Goal: Register for event/course

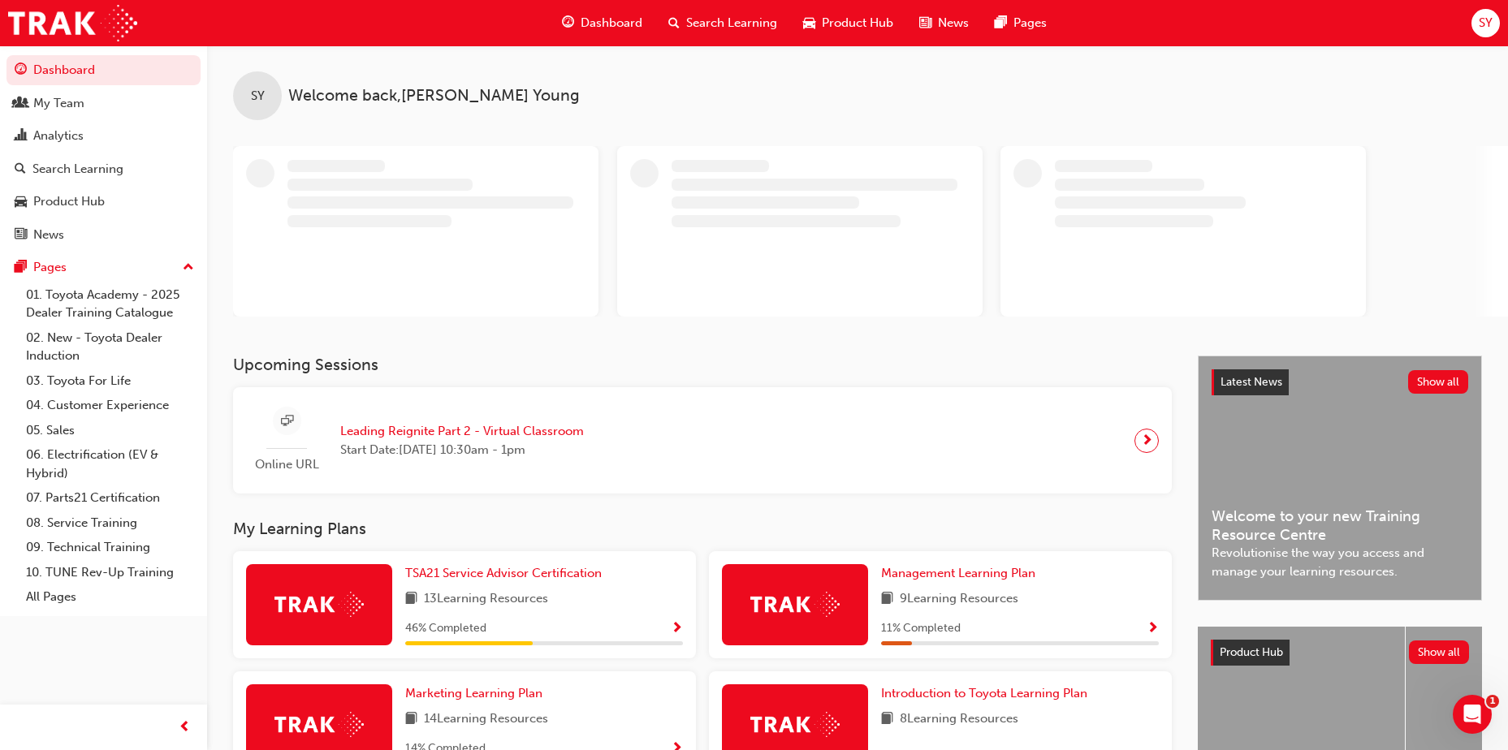
click at [719, 19] on span "Search Learning" at bounding box center [731, 23] width 91 height 19
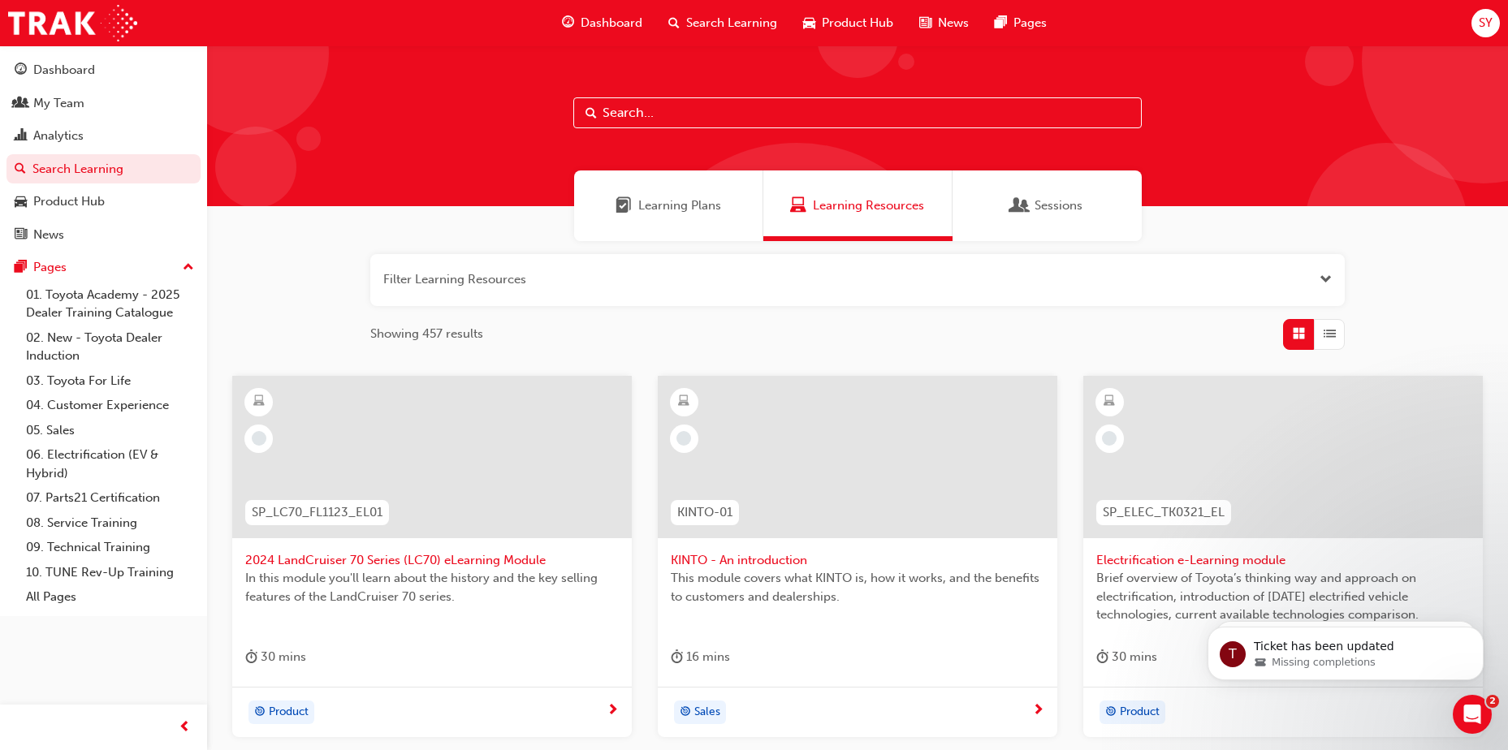
click at [643, 114] on input "text" at bounding box center [857, 112] width 568 height 31
type input "in action"
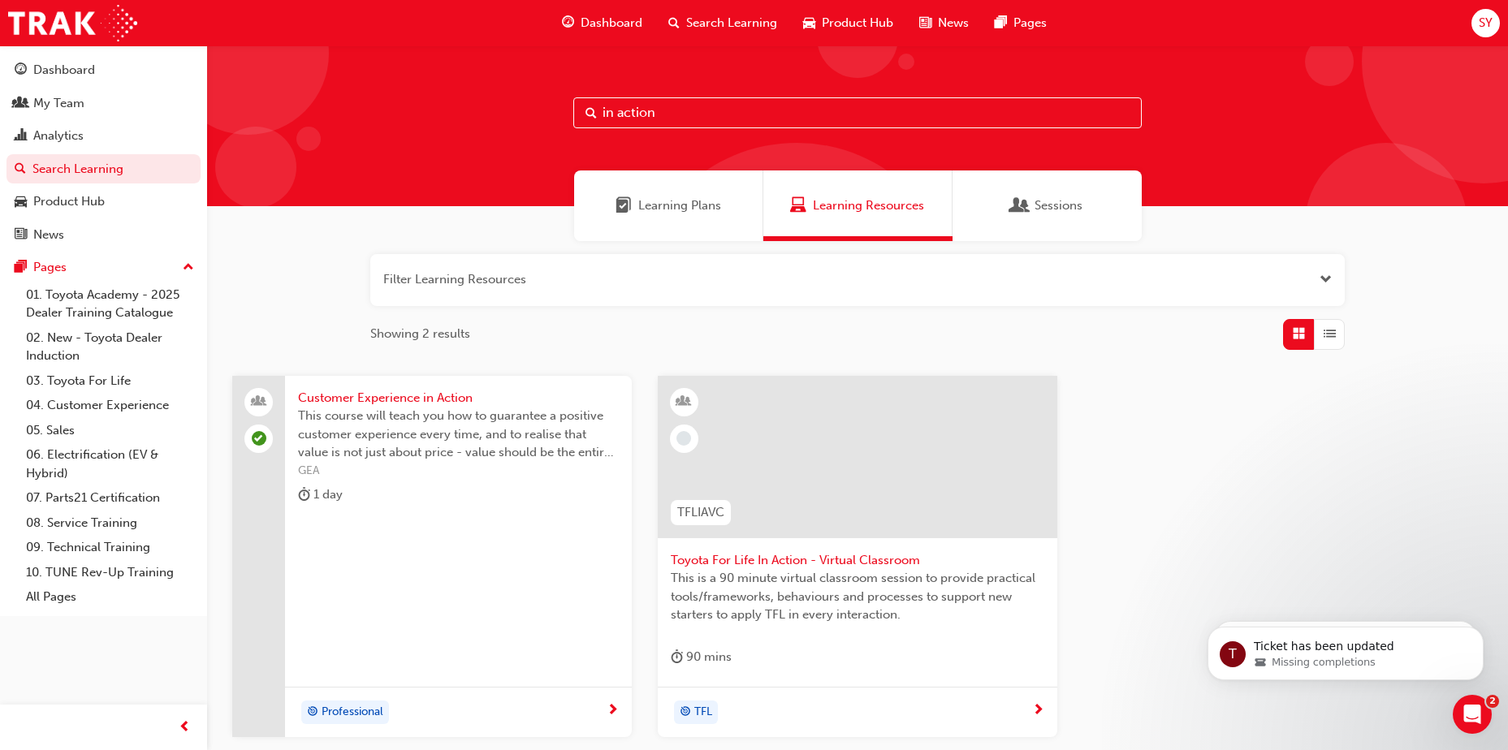
click at [764, 558] on span "Toyota For Life In Action - Virtual Classroom" at bounding box center [857, 560] width 373 height 19
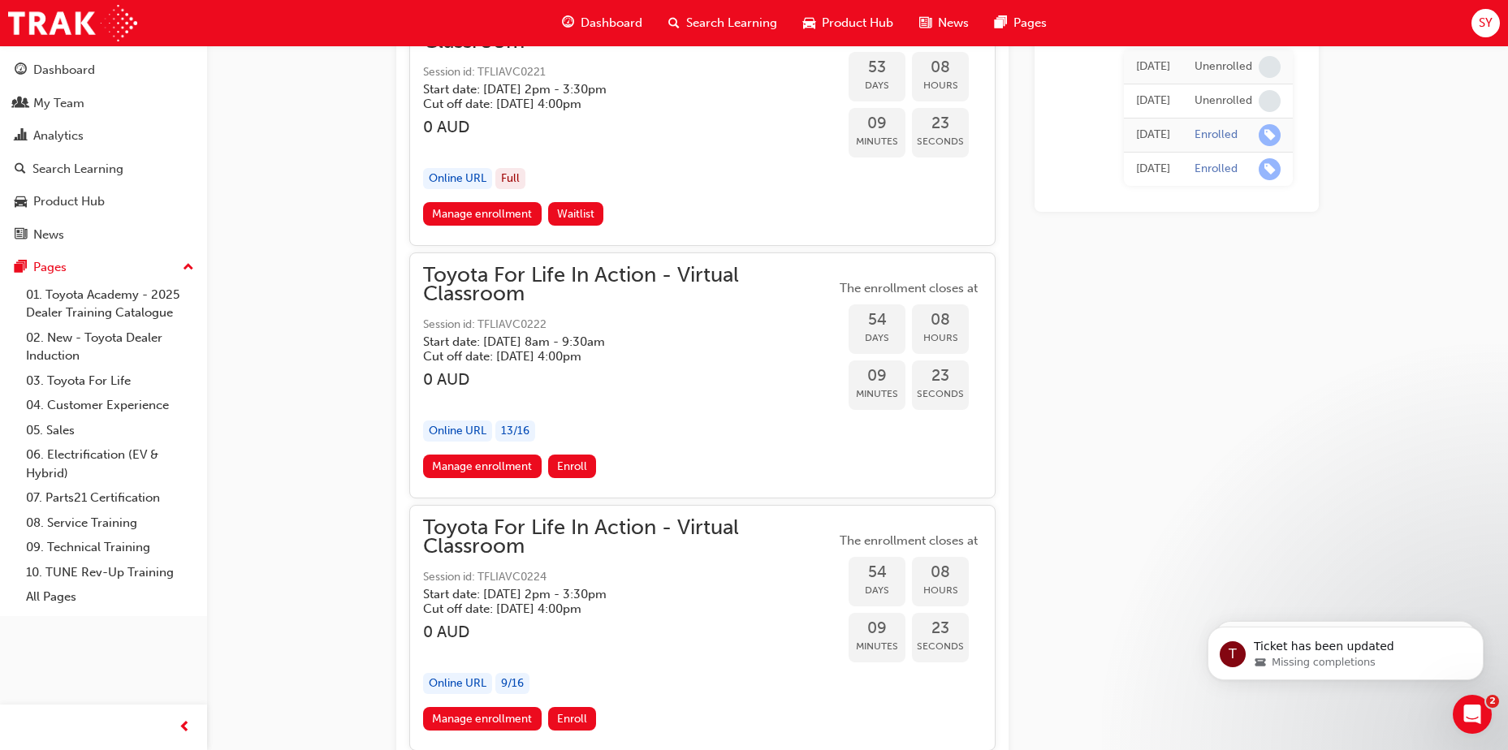
scroll to position [17636, 0]
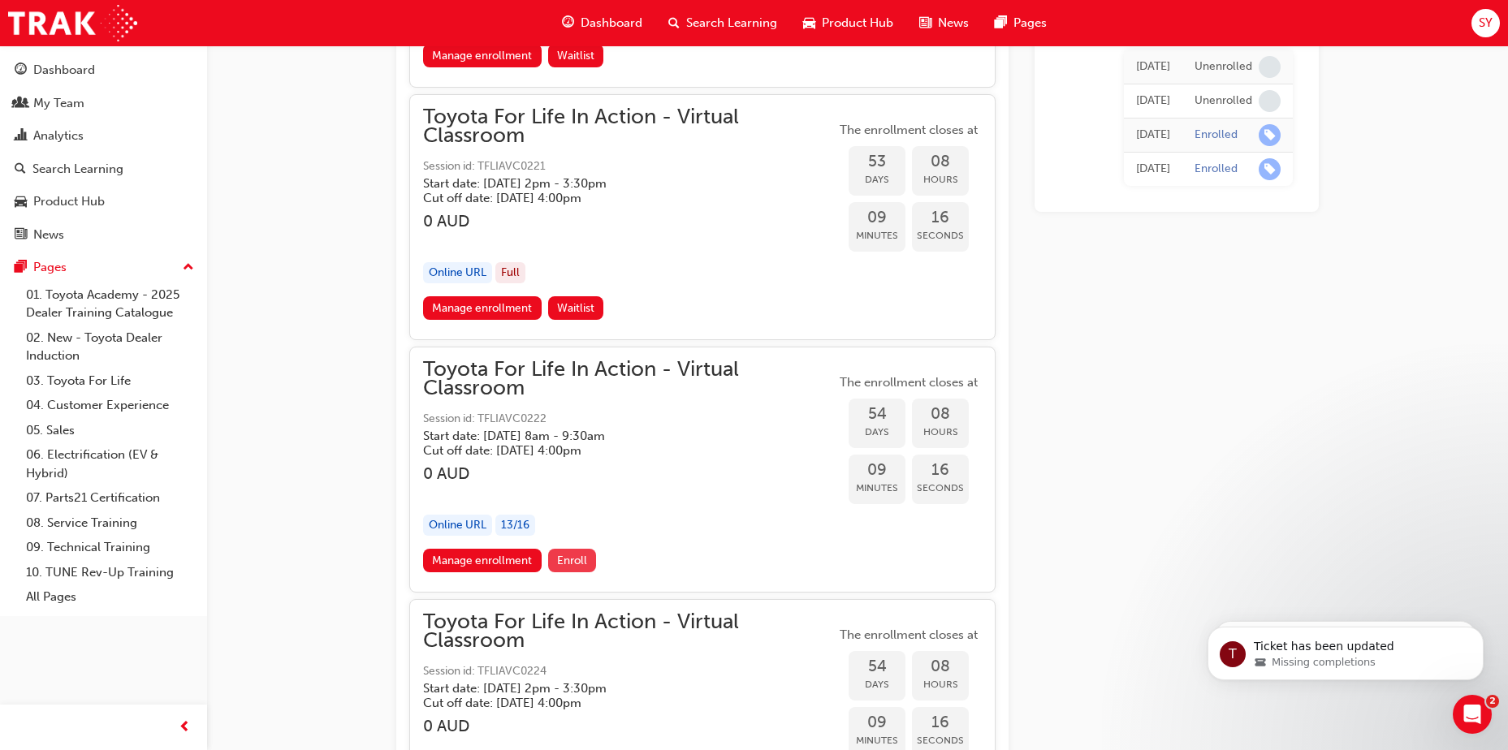
click at [582, 562] on span "Enroll" at bounding box center [572, 561] width 30 height 14
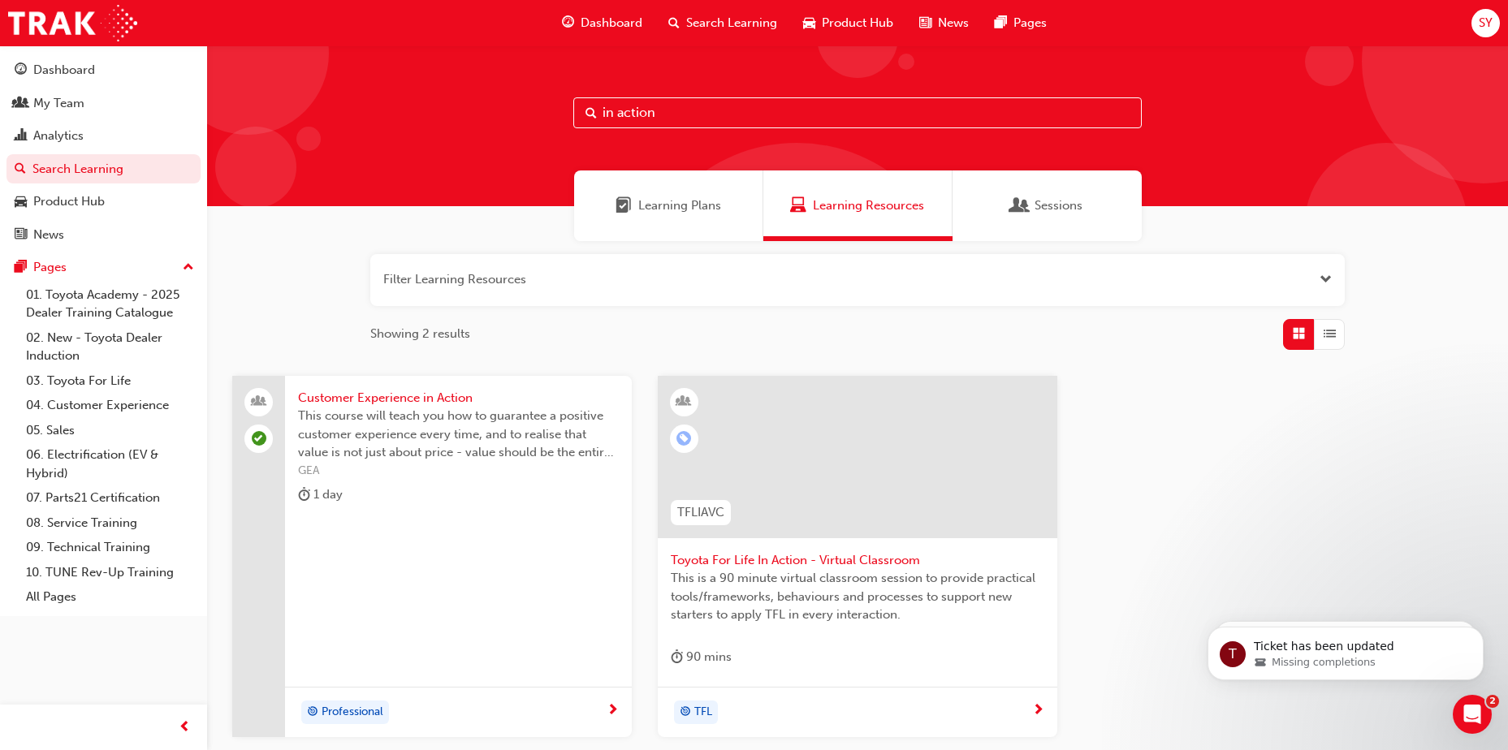
click at [736, 564] on span "Toyota For Life In Action - Virtual Classroom" at bounding box center [857, 560] width 373 height 19
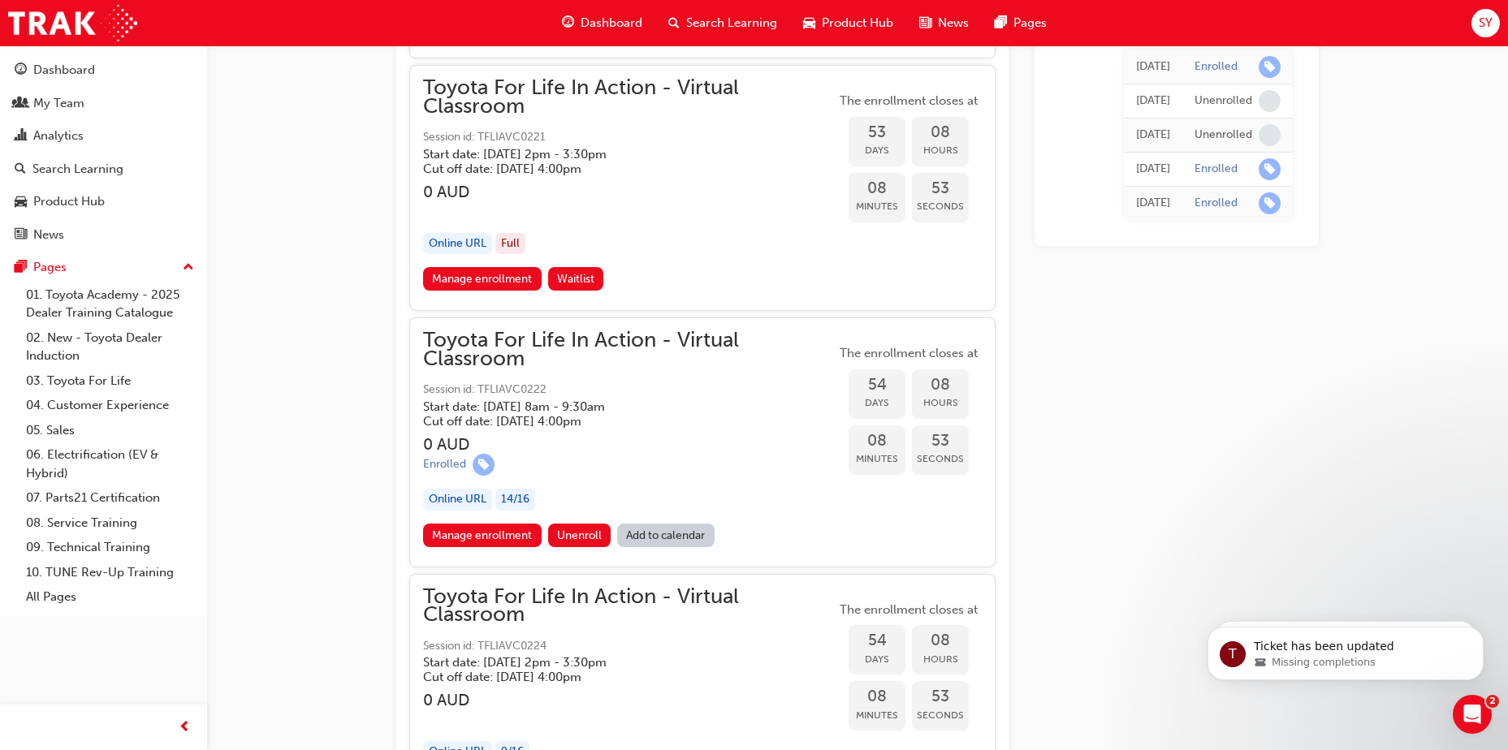
scroll to position [17688, 0]
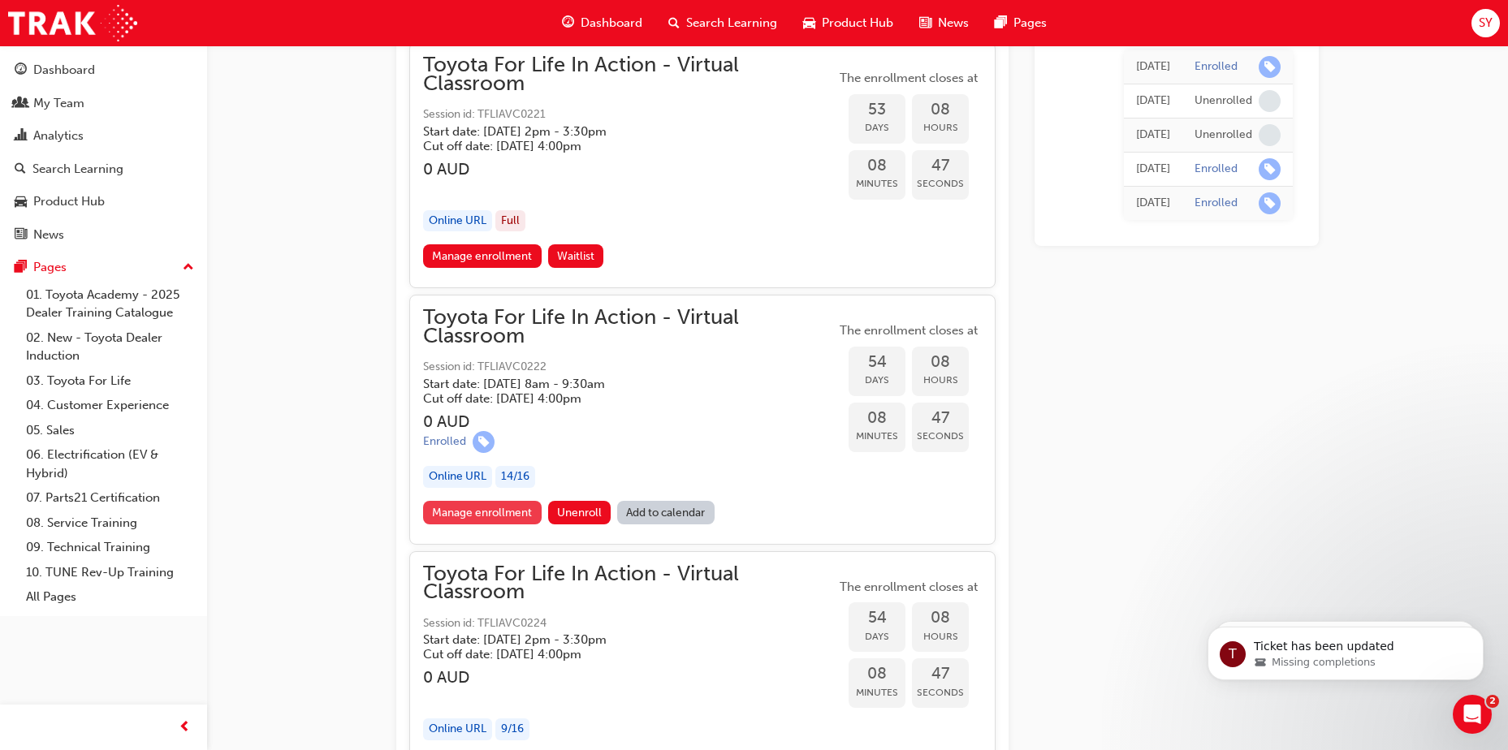
click at [492, 514] on link "Manage enrollment" at bounding box center [482, 513] width 119 height 24
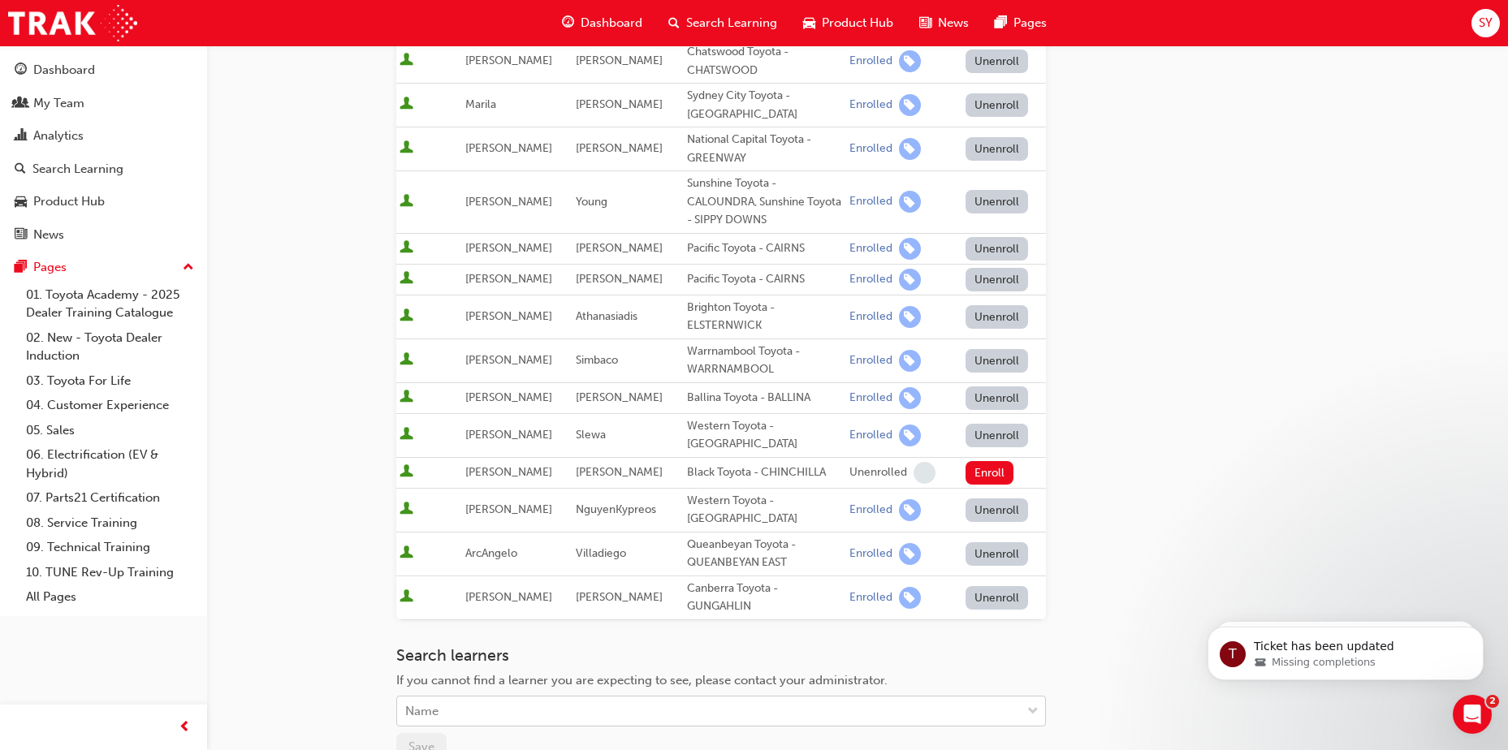
scroll to position [533, 0]
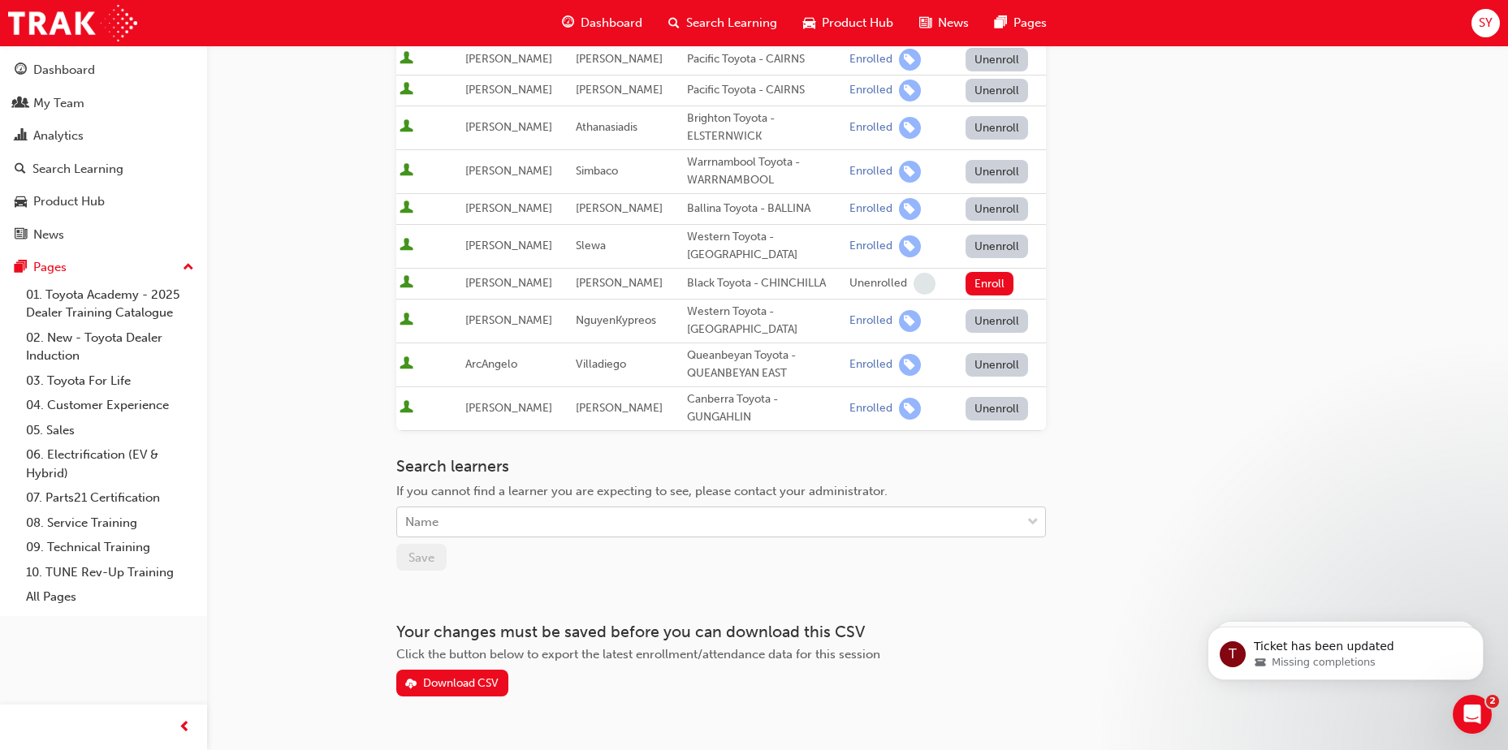
click at [499, 508] on div "Name" at bounding box center [709, 522] width 624 height 28
type input "[PERSON_NAME]"
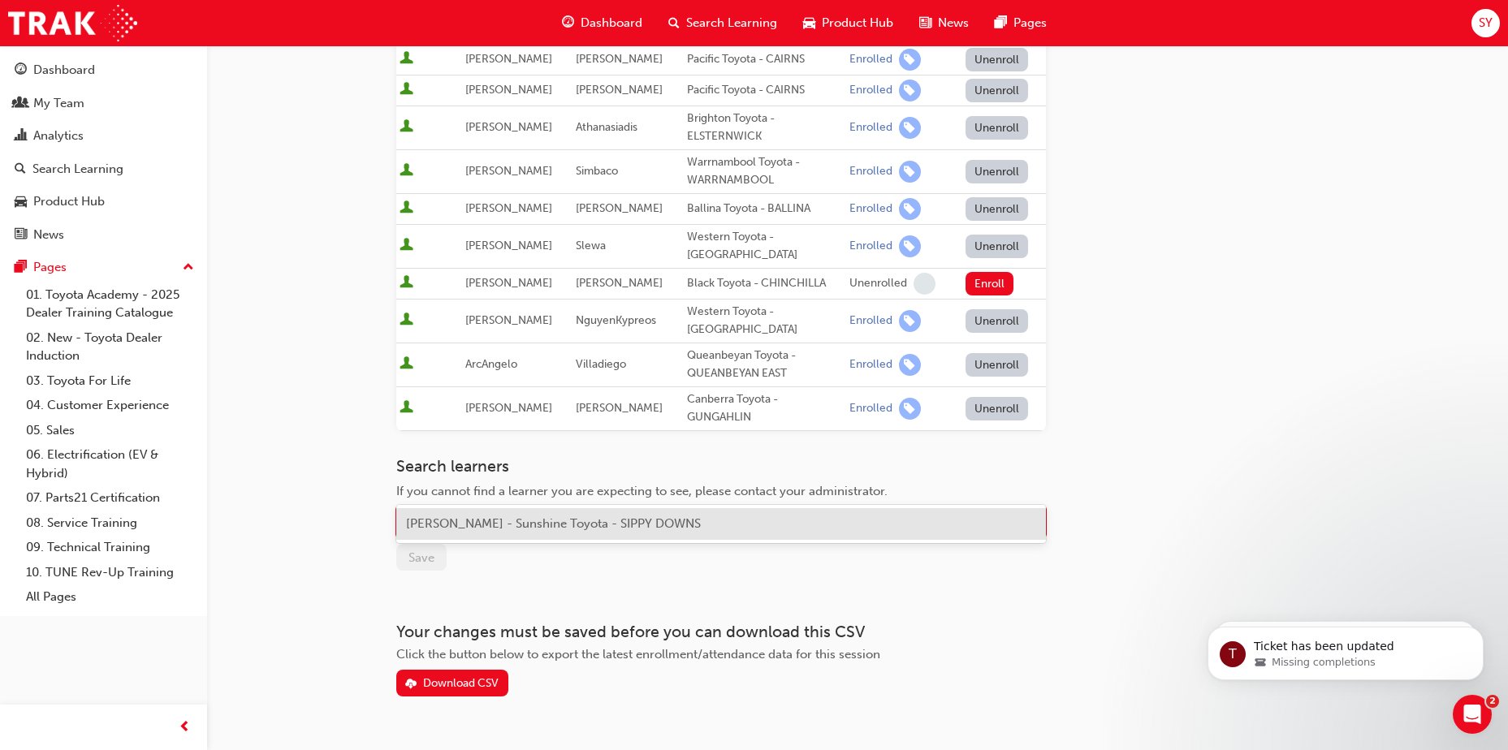
click at [477, 524] on span "[PERSON_NAME] - Sunshine Toyota - SIPPY DOWNS" at bounding box center [553, 523] width 295 height 15
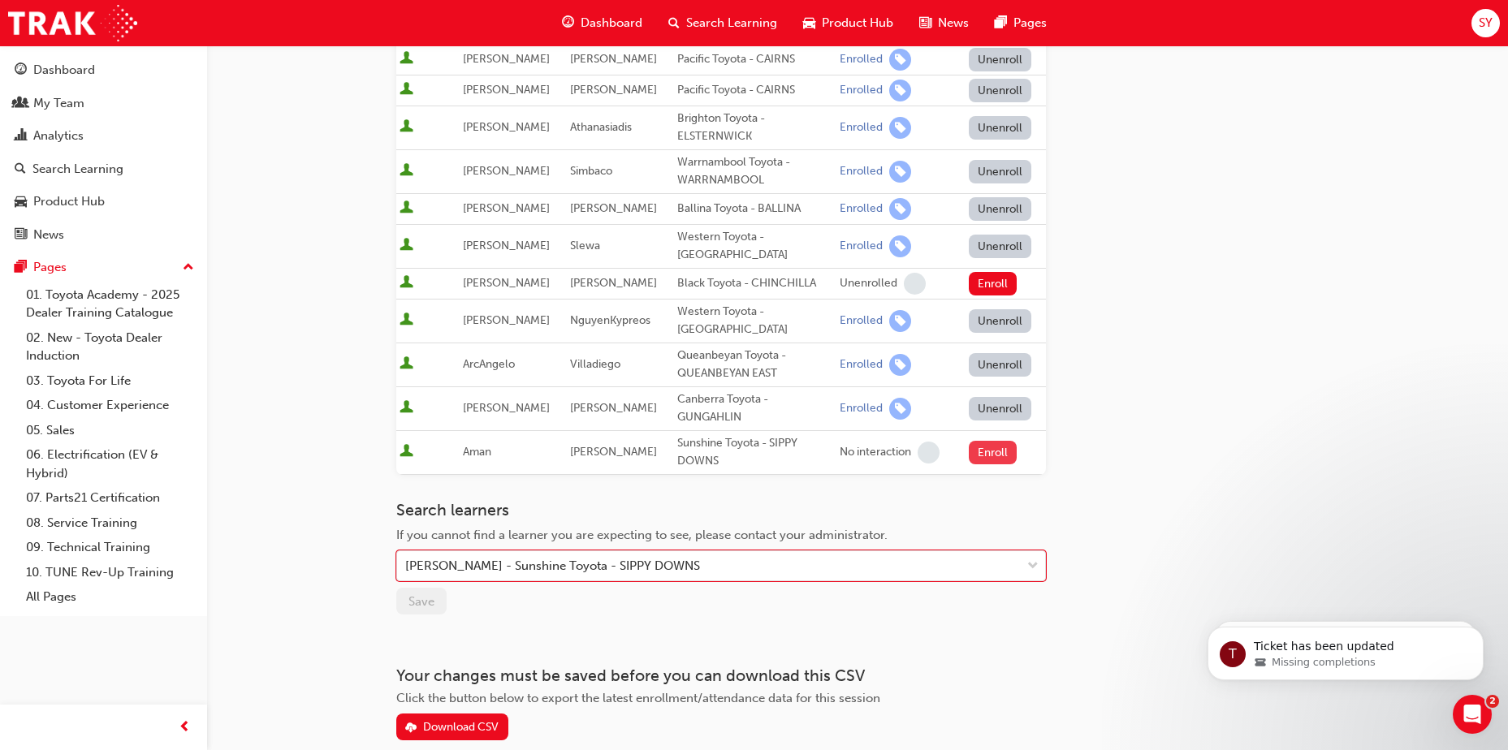
click at [993, 441] on button "Enroll" at bounding box center [993, 453] width 49 height 24
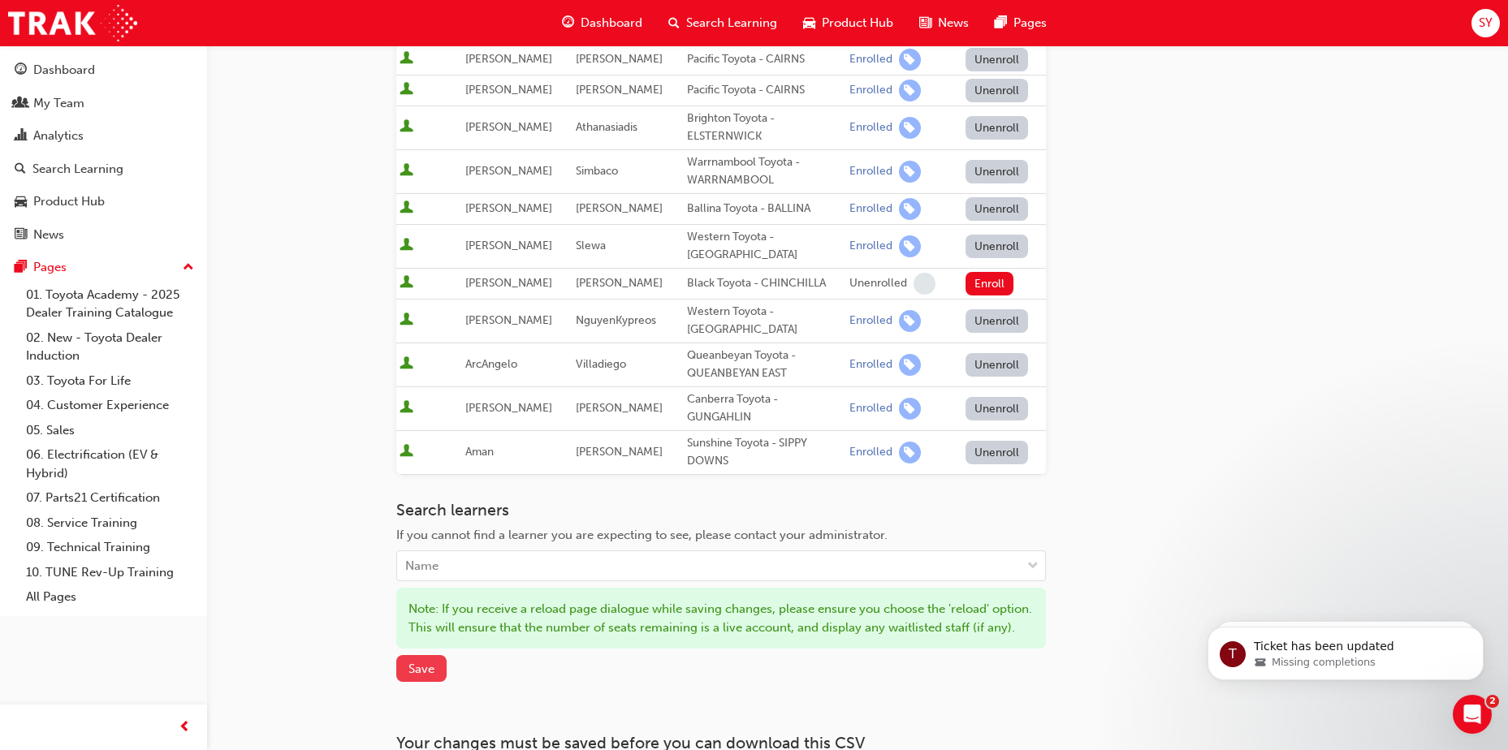
click at [419, 662] on span "Save" at bounding box center [421, 669] width 26 height 15
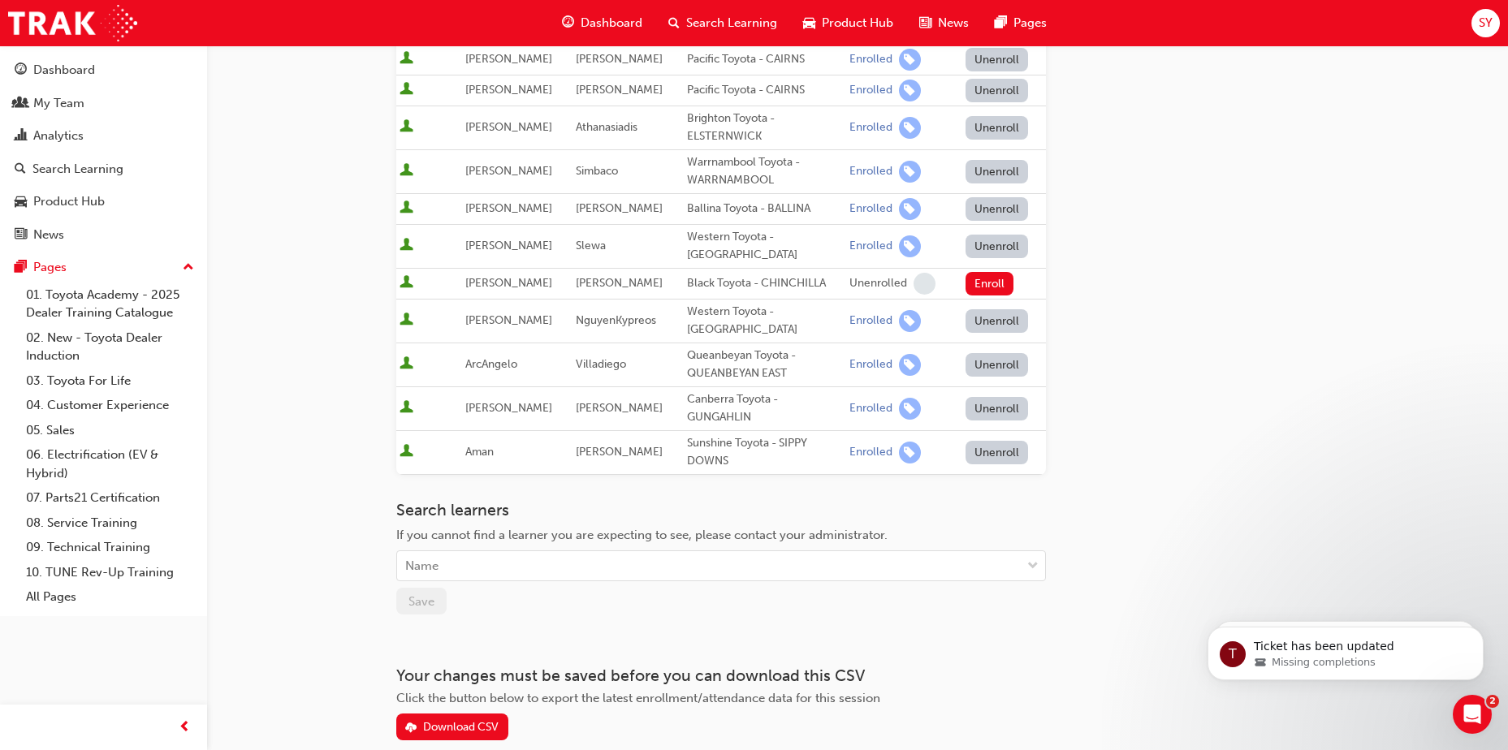
scroll to position [0, 0]
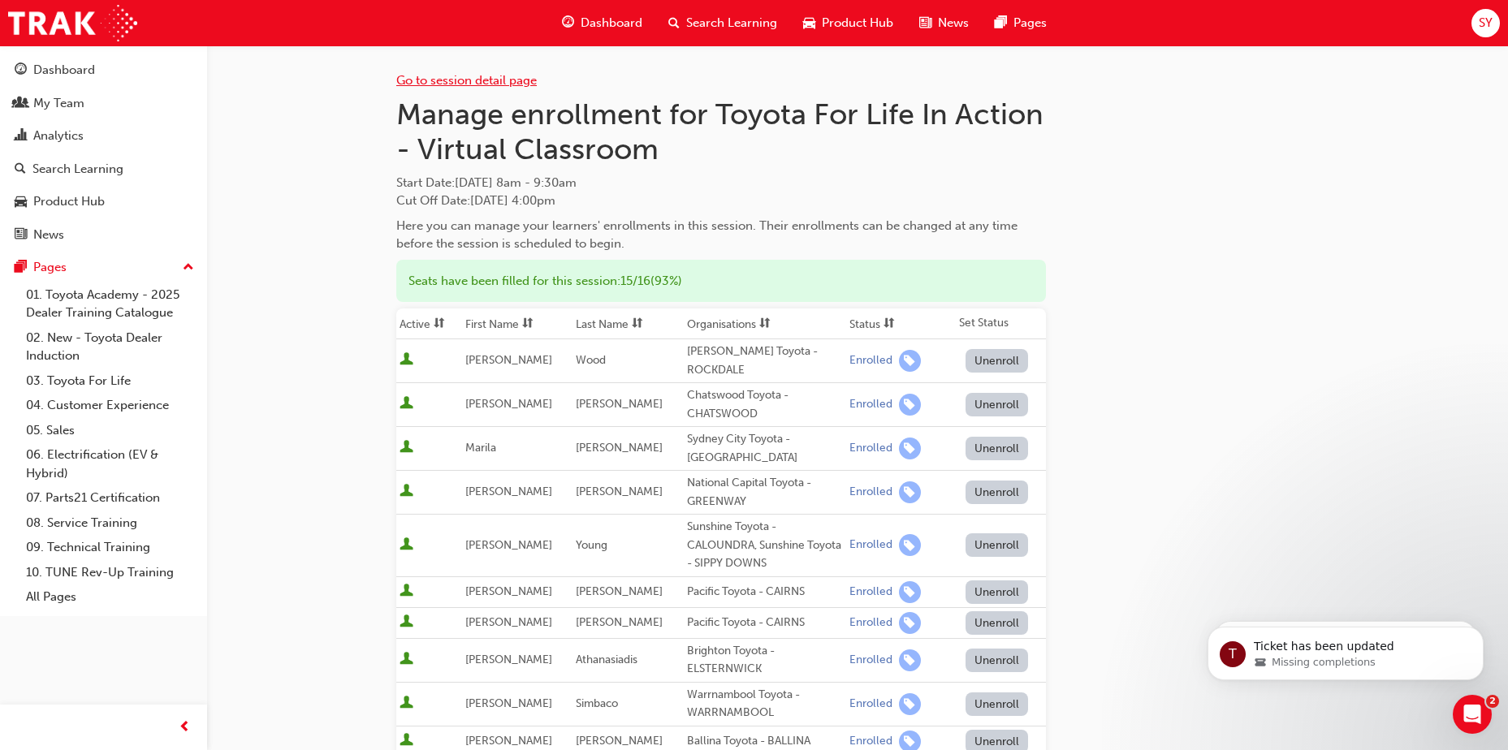
click at [470, 83] on link "Go to session detail page" at bounding box center [466, 80] width 140 height 15
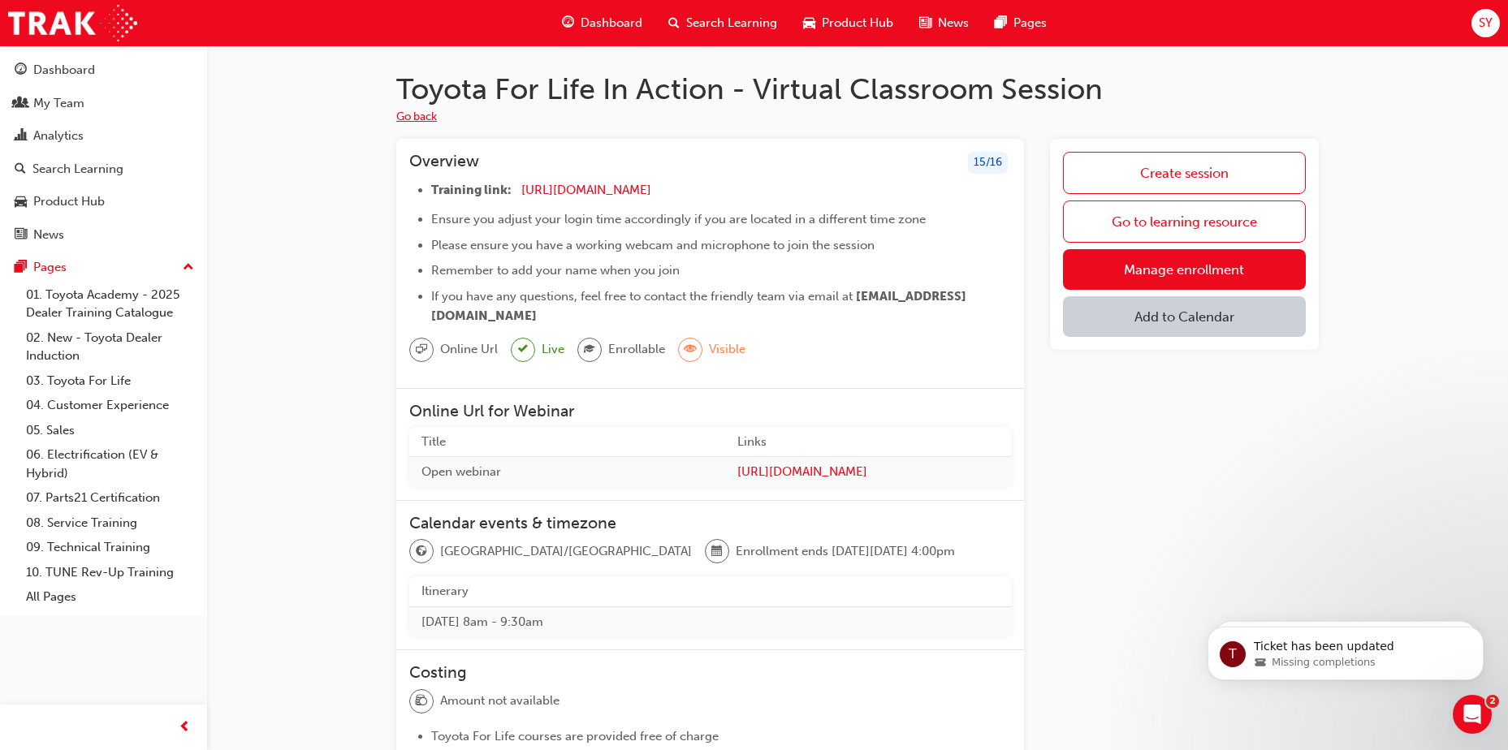
click at [417, 115] on button "Go back" at bounding box center [416, 117] width 41 height 19
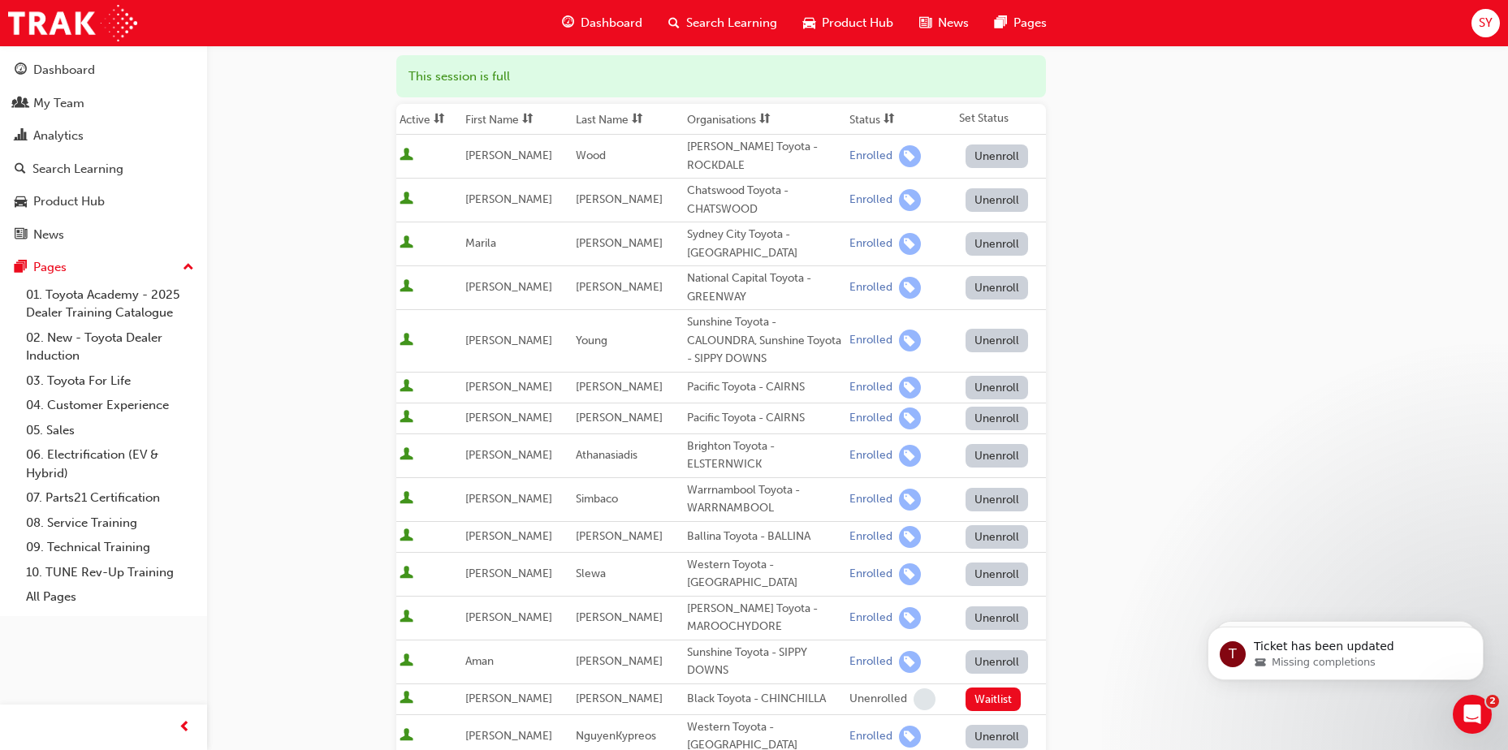
scroll to position [162, 0]
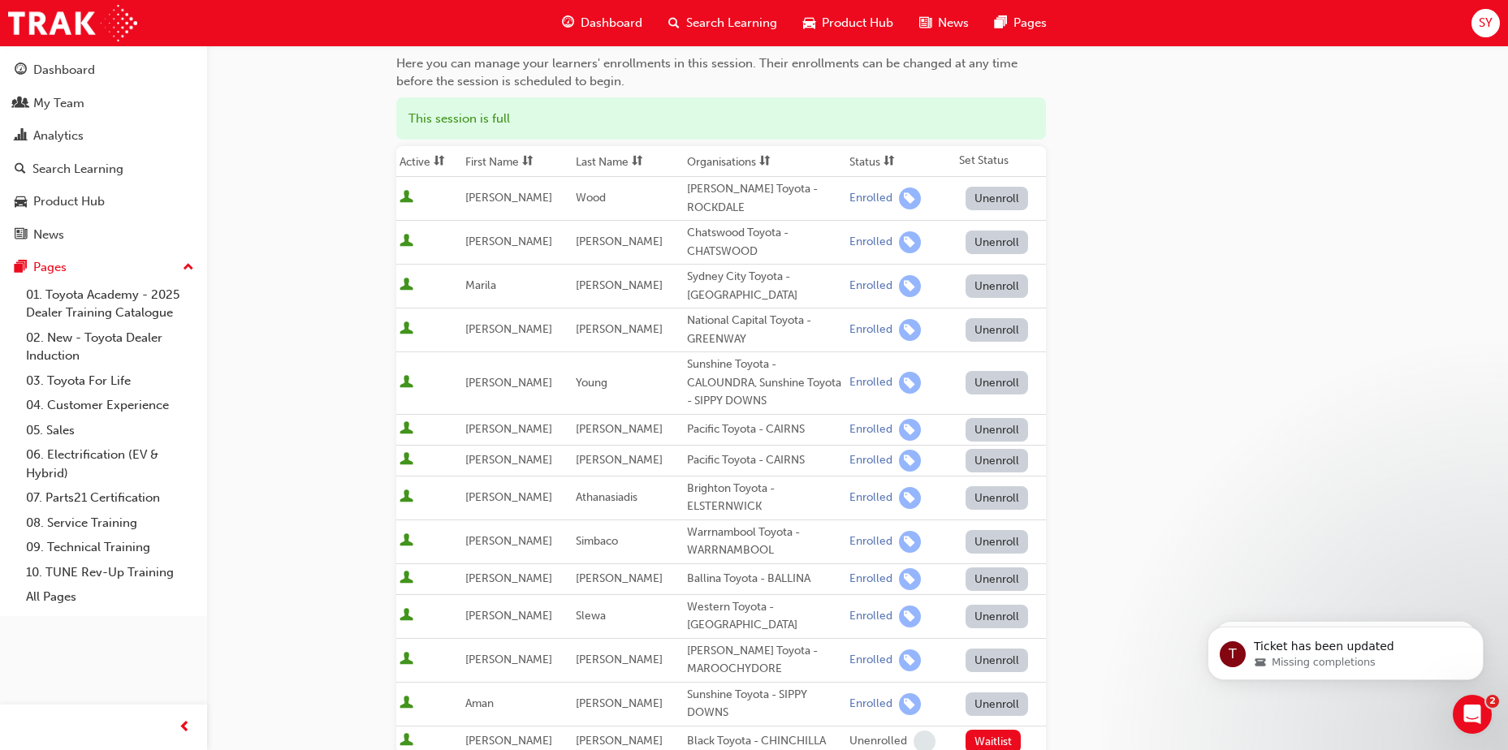
click at [995, 371] on button "Unenroll" at bounding box center [996, 383] width 63 height 24
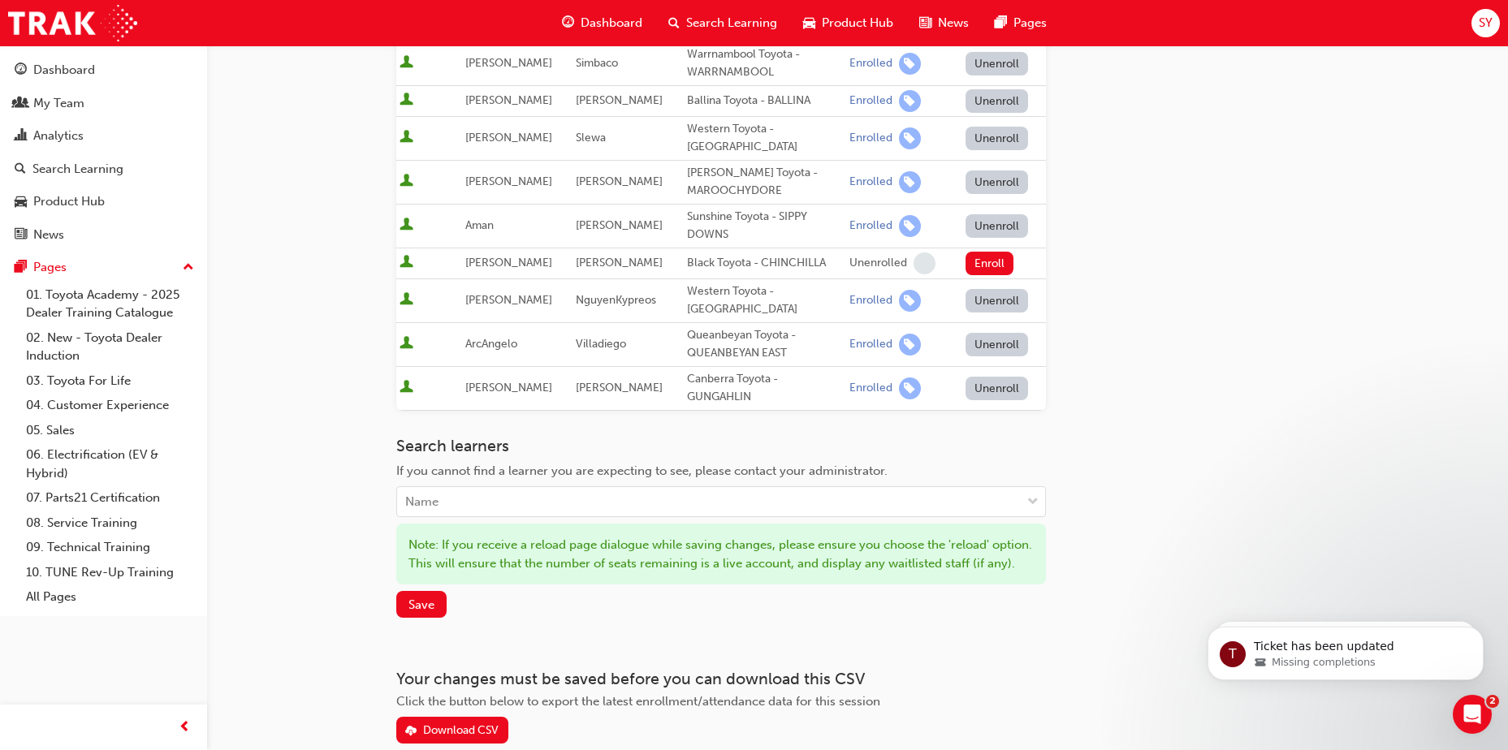
scroll to position [650, 0]
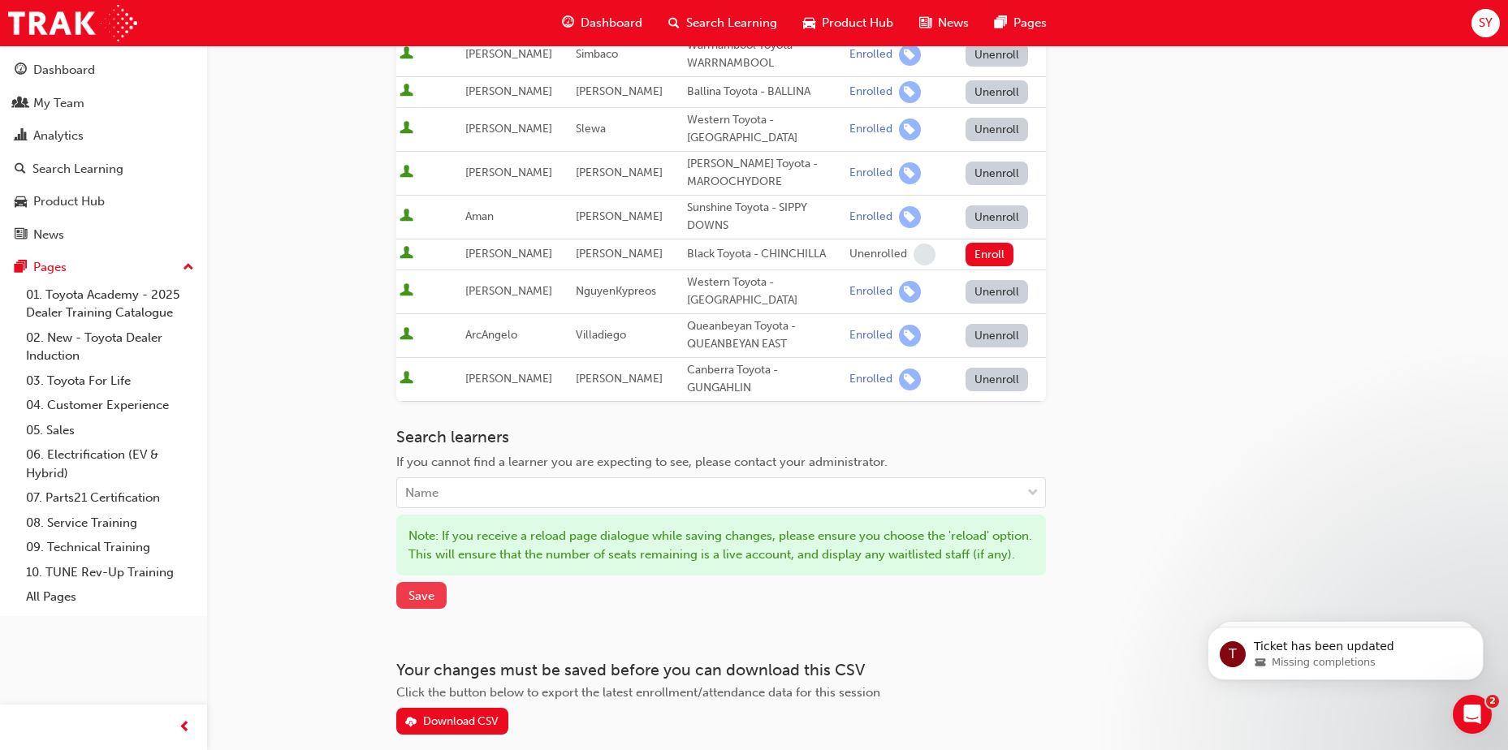
click at [399, 582] on button "Save" at bounding box center [421, 595] width 50 height 27
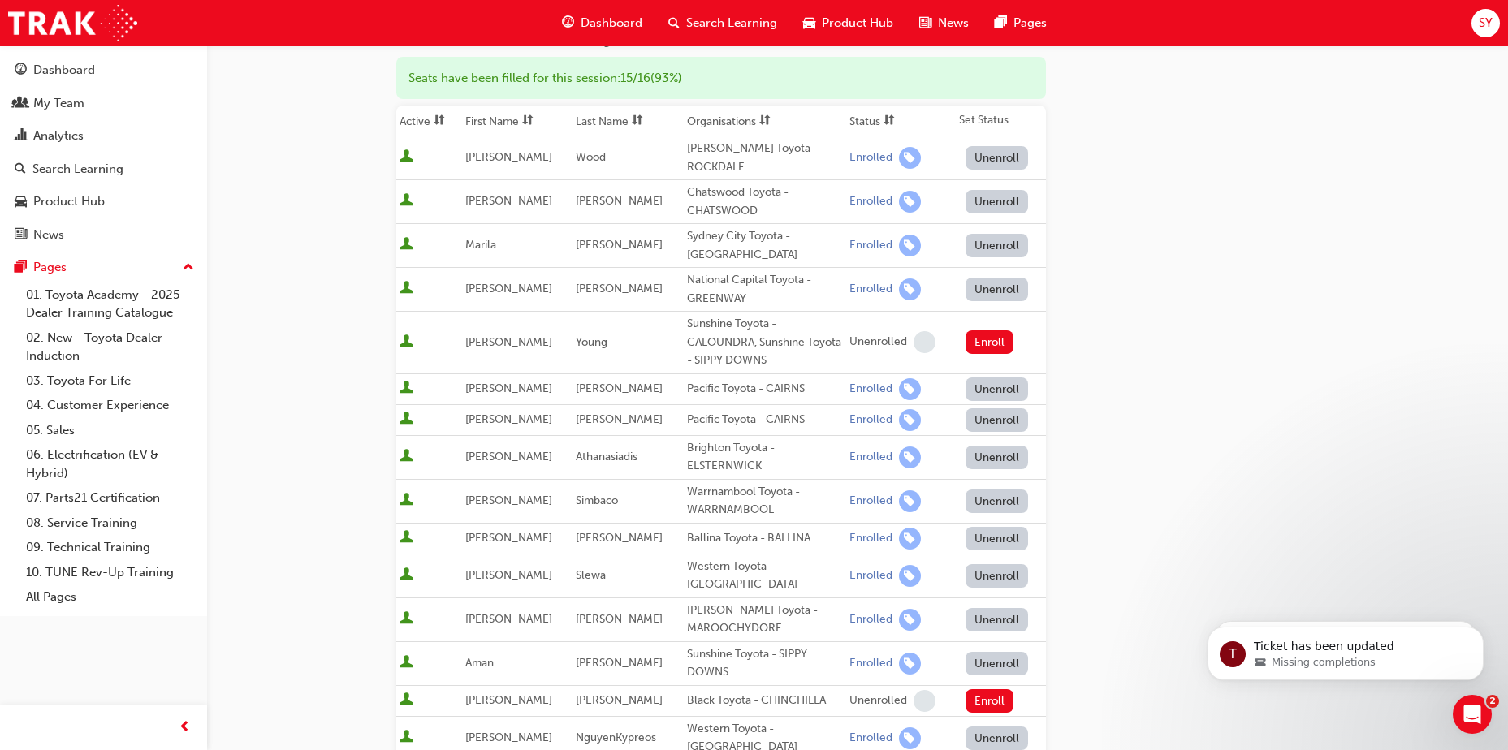
scroll to position [0, 0]
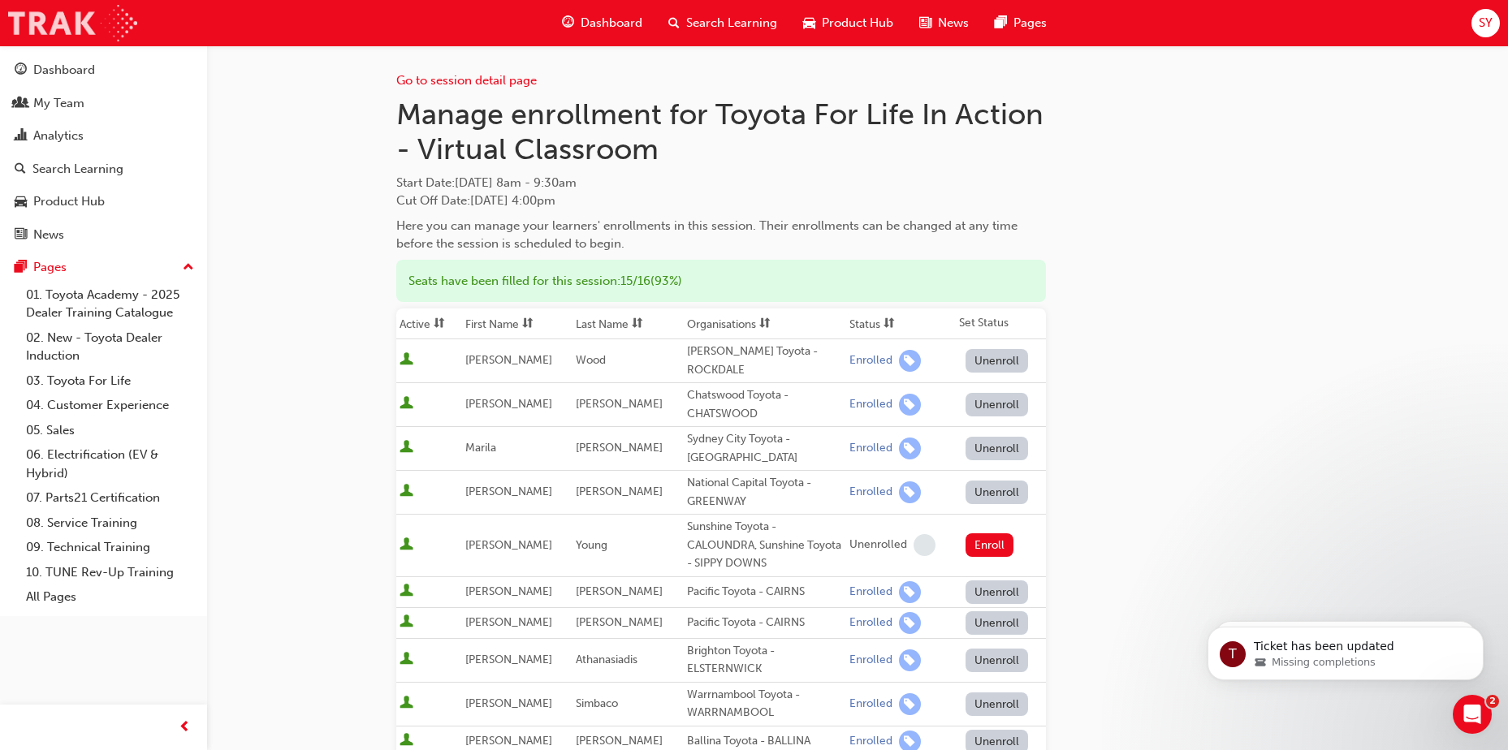
click at [48, 26] on img at bounding box center [72, 23] width 129 height 37
